Goal: Information Seeking & Learning: Find specific page/section

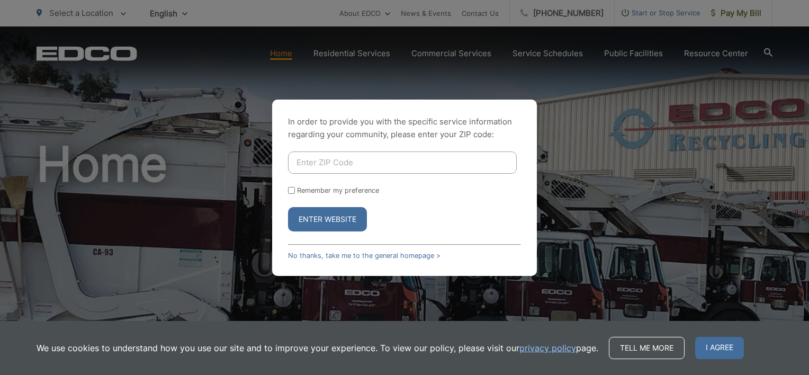
click at [306, 163] on input "Enter ZIP Code" at bounding box center [402, 162] width 229 height 22
type input "92024"
click at [298, 200] on form "92024 Remember my preference Enter Website" at bounding box center [404, 191] width 233 height 80
click at [325, 219] on button "Enter Website" at bounding box center [327, 219] width 79 height 24
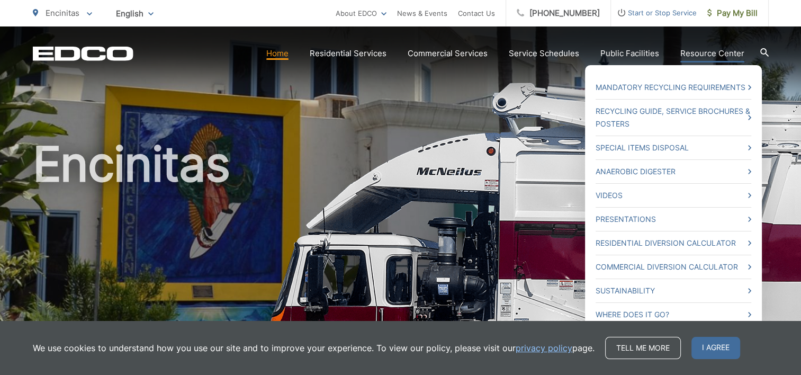
click at [754, 147] on ul "Mandatory Recycling Requirements Recycling Guide, Service Brochures & Posters S…" at bounding box center [673, 201] width 177 height 272
click at [750, 147] on icon at bounding box center [749, 147] width 3 height 5
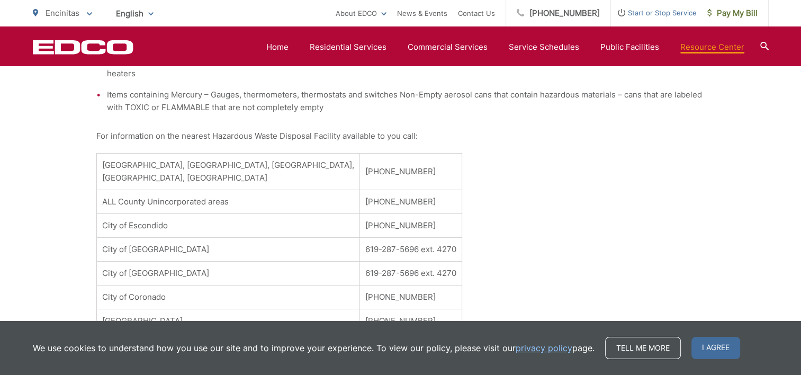
scroll to position [445, 0]
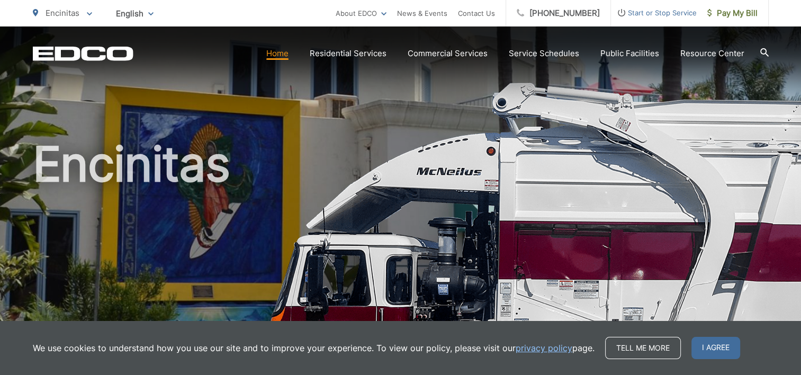
click at [762, 54] on icon at bounding box center [764, 52] width 8 height 8
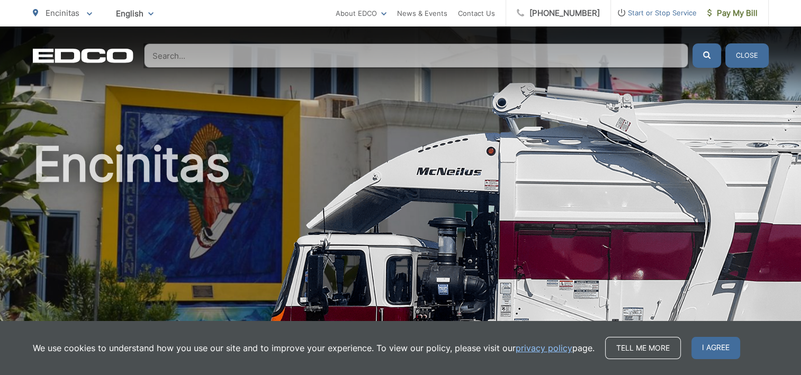
click at [212, 62] on input "Search" at bounding box center [416, 55] width 544 height 24
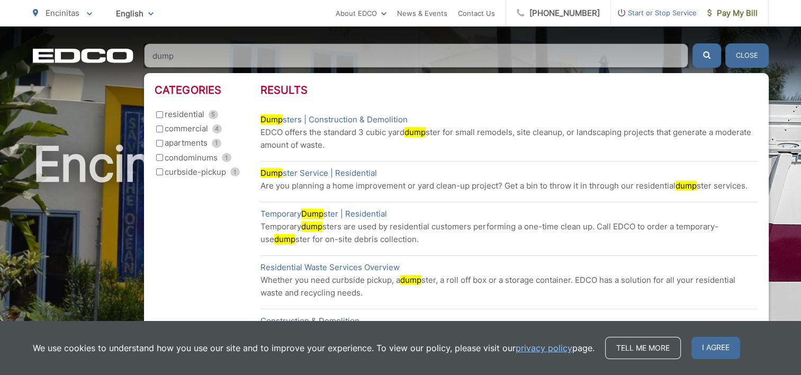
type input "dump"
click at [85, 116] on div "Encinitas" at bounding box center [401, 244] width 736 height 437
click at [743, 57] on button "Close" at bounding box center [747, 55] width 43 height 24
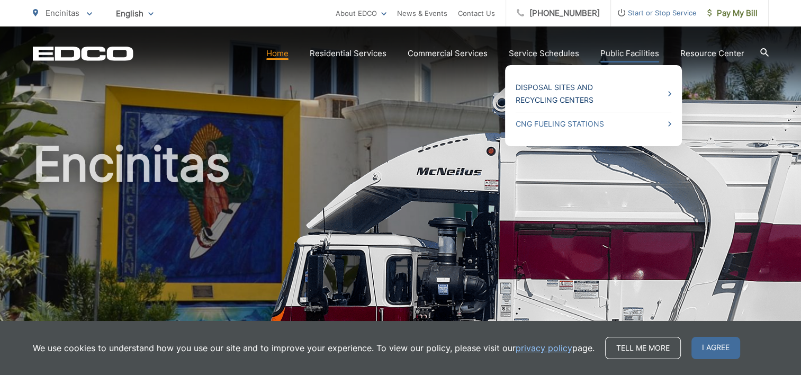
click at [556, 86] on link "Disposal Sites and Recycling Centers" at bounding box center [594, 93] width 156 height 25
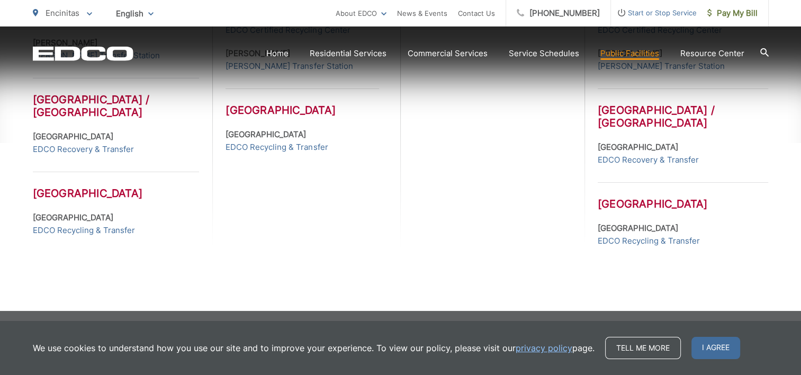
scroll to position [622, 0]
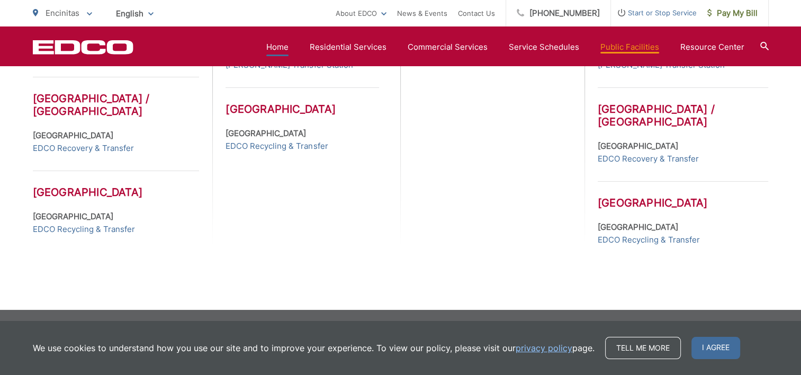
click at [275, 46] on link "Home" at bounding box center [277, 47] width 22 height 13
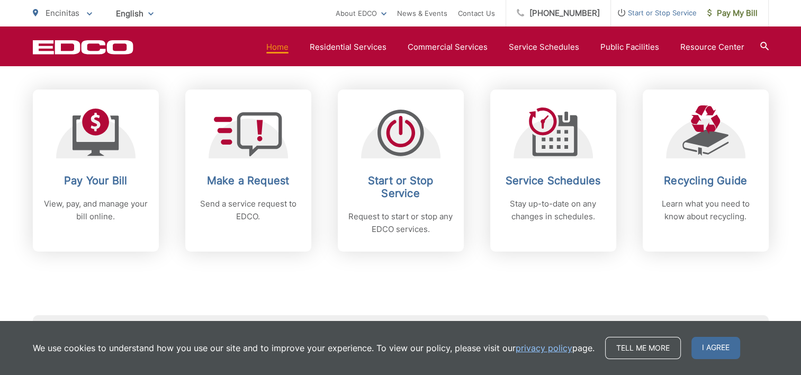
scroll to position [487, 0]
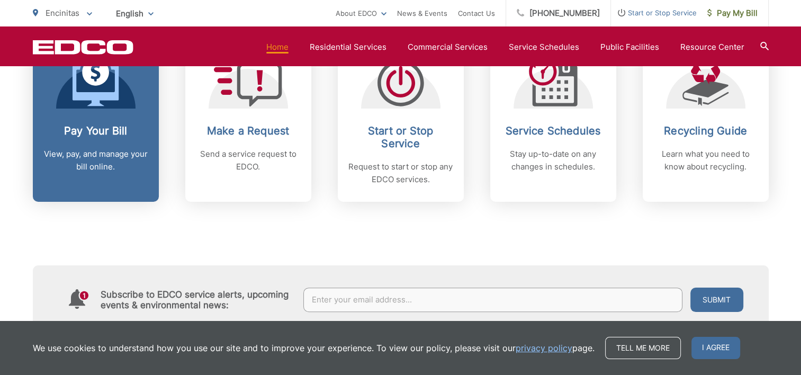
click at [99, 86] on icon at bounding box center [96, 83] width 47 height 48
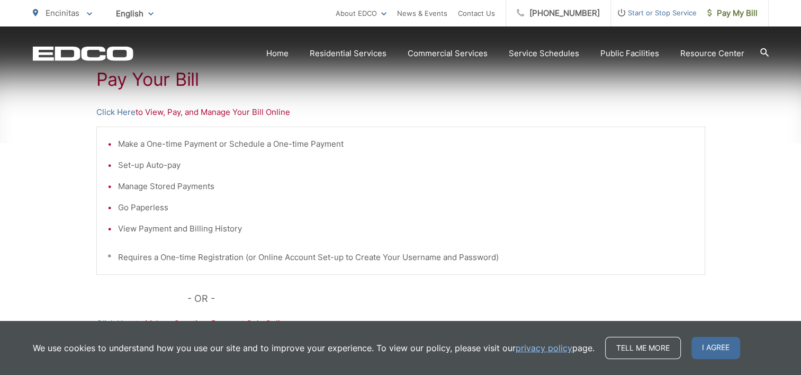
scroll to position [233, 0]
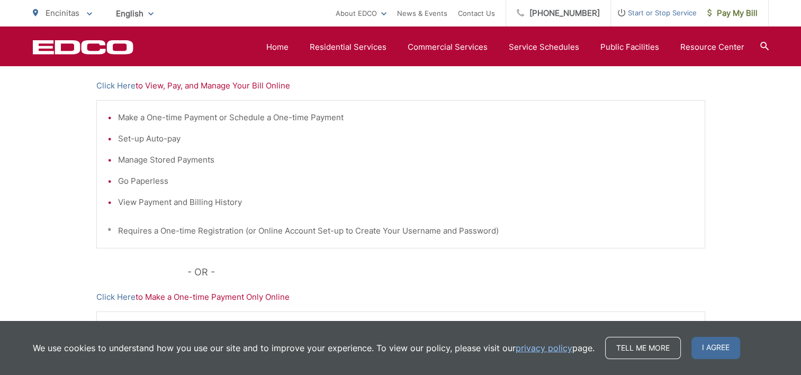
click at [123, 203] on li "View Payment and Billing History" at bounding box center [406, 202] width 576 height 13
click at [152, 88] on p "Click Here to View, Pay, and Manage Your Bill Online" at bounding box center [400, 85] width 609 height 13
click at [122, 84] on link "Click Here" at bounding box center [115, 85] width 39 height 13
click at [155, 87] on p "Click Here to View, Pay, and Manage Your Bill Online" at bounding box center [400, 85] width 609 height 13
click at [123, 85] on link "Click Here" at bounding box center [115, 85] width 39 height 13
